Goal: Task Accomplishment & Management: Manage account settings

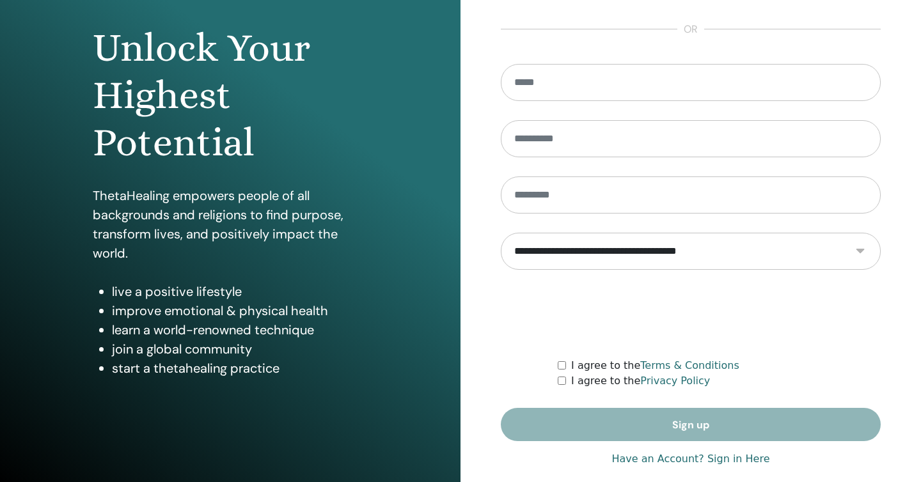
scroll to position [132, 0]
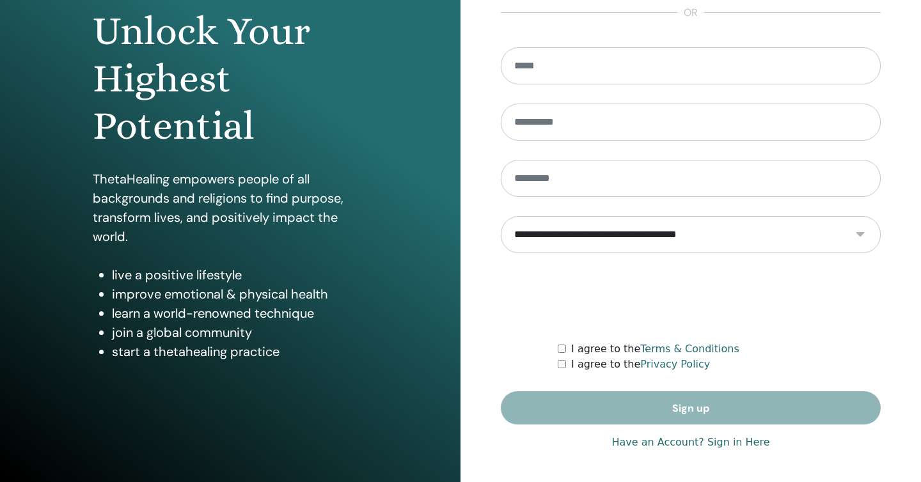
click at [719, 443] on link "Have an Account? Sign in Here" at bounding box center [690, 442] width 158 height 15
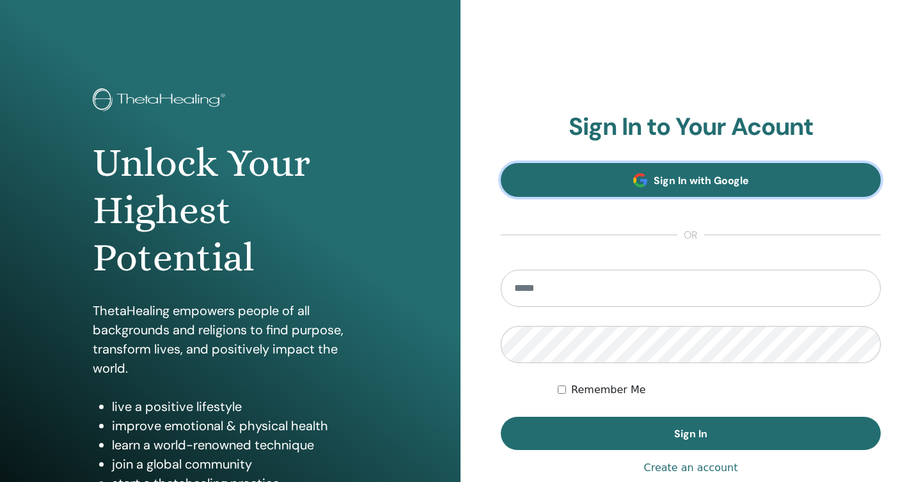
click at [682, 193] on link "Sign In with Google" at bounding box center [691, 180] width 380 height 34
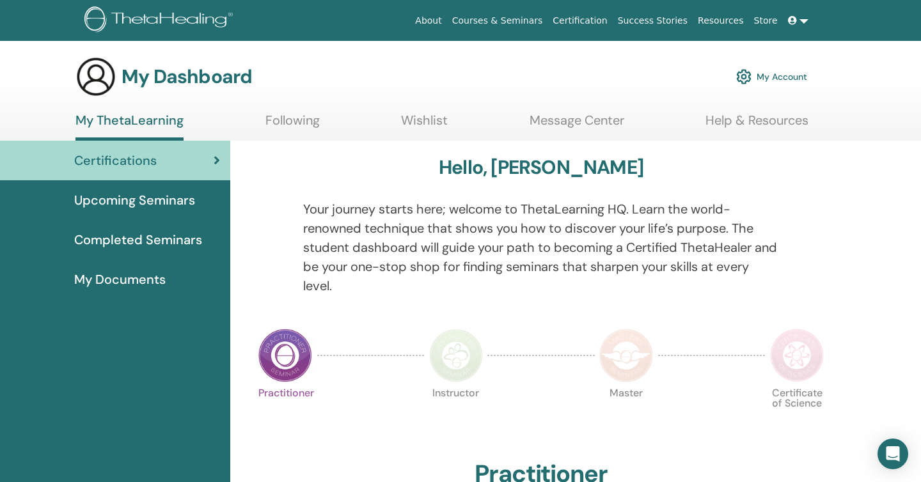
click at [789, 72] on link "My Account" at bounding box center [771, 77] width 71 height 28
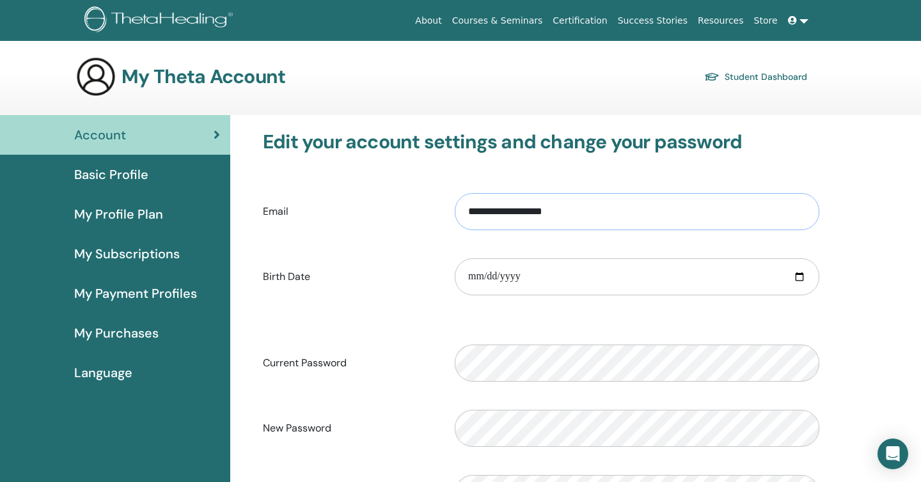
drag, startPoint x: 518, startPoint y: 214, endPoint x: 408, endPoint y: 215, distance: 110.0
click at [408, 215] on div "**********" at bounding box center [541, 211] width 576 height 55
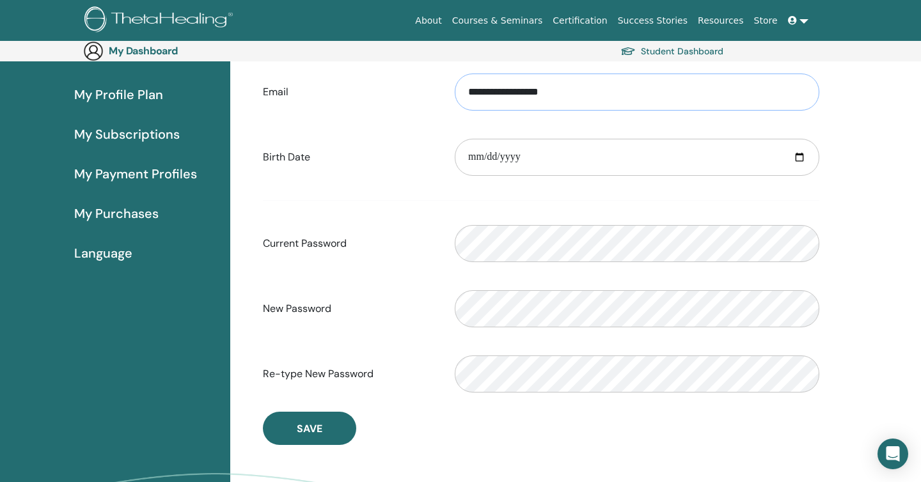
scroll to position [152, 0]
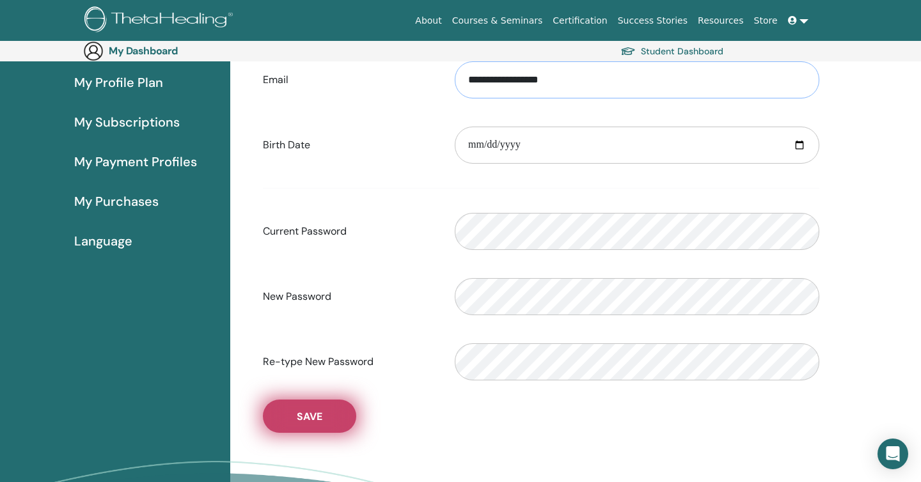
type input "**********"
click at [299, 413] on span "Save" at bounding box center [310, 416] width 26 height 13
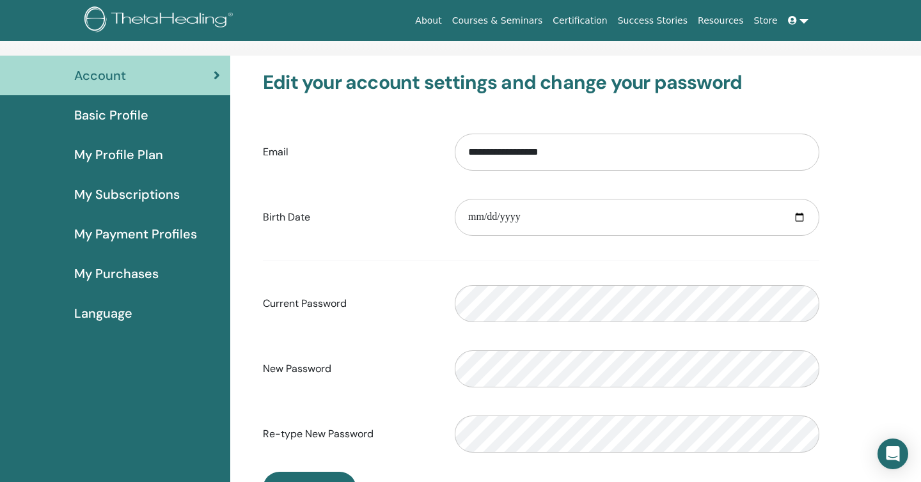
scroll to position [0, 0]
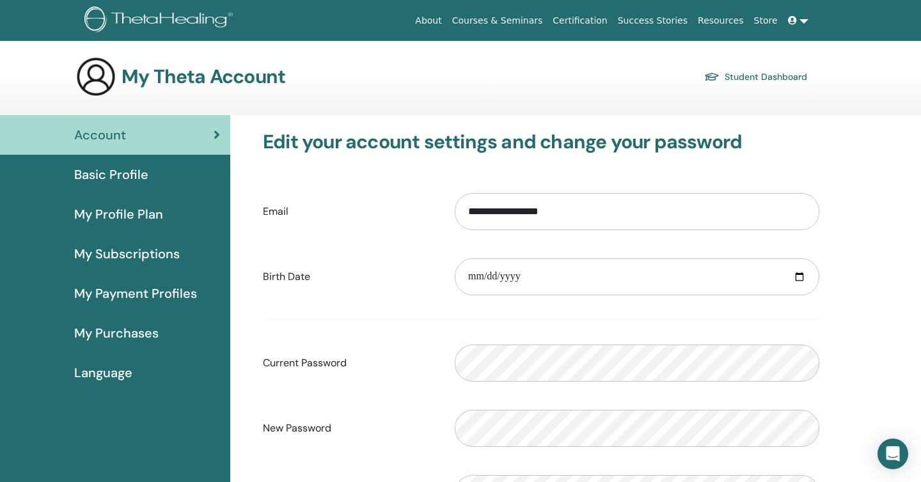
click at [125, 177] on span "Basic Profile" at bounding box center [111, 174] width 74 height 19
